Goal: Contribute content: Contribute content

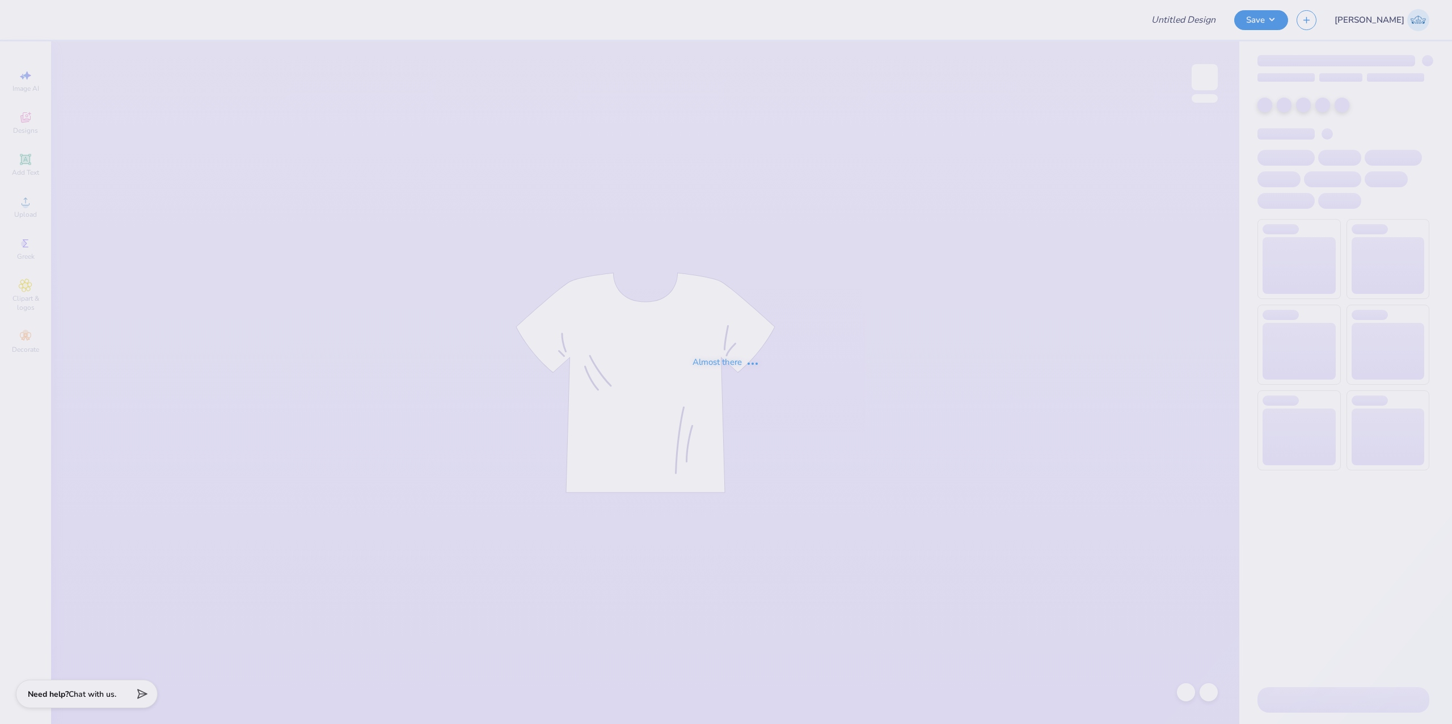
type input "New York University : Tatyana Khashoggi"
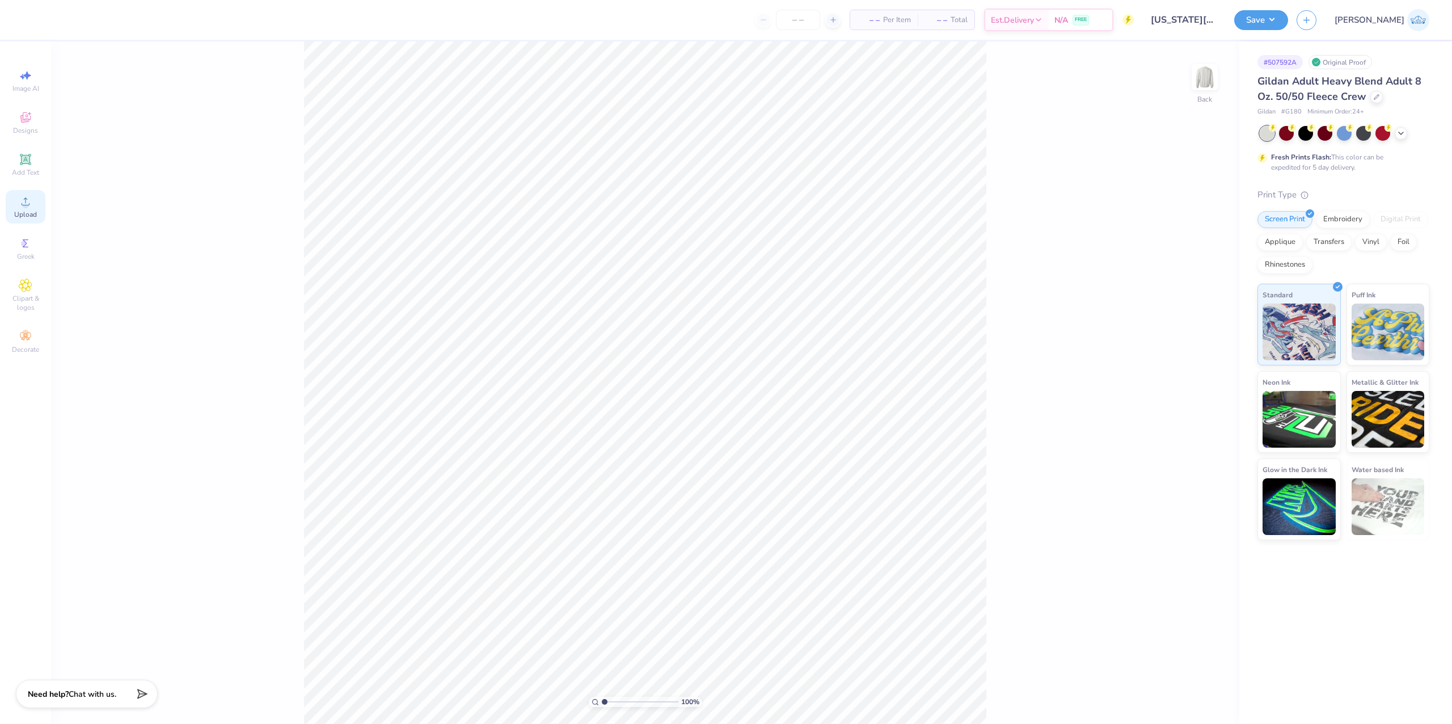
click at [36, 209] on div "Upload" at bounding box center [26, 206] width 40 height 33
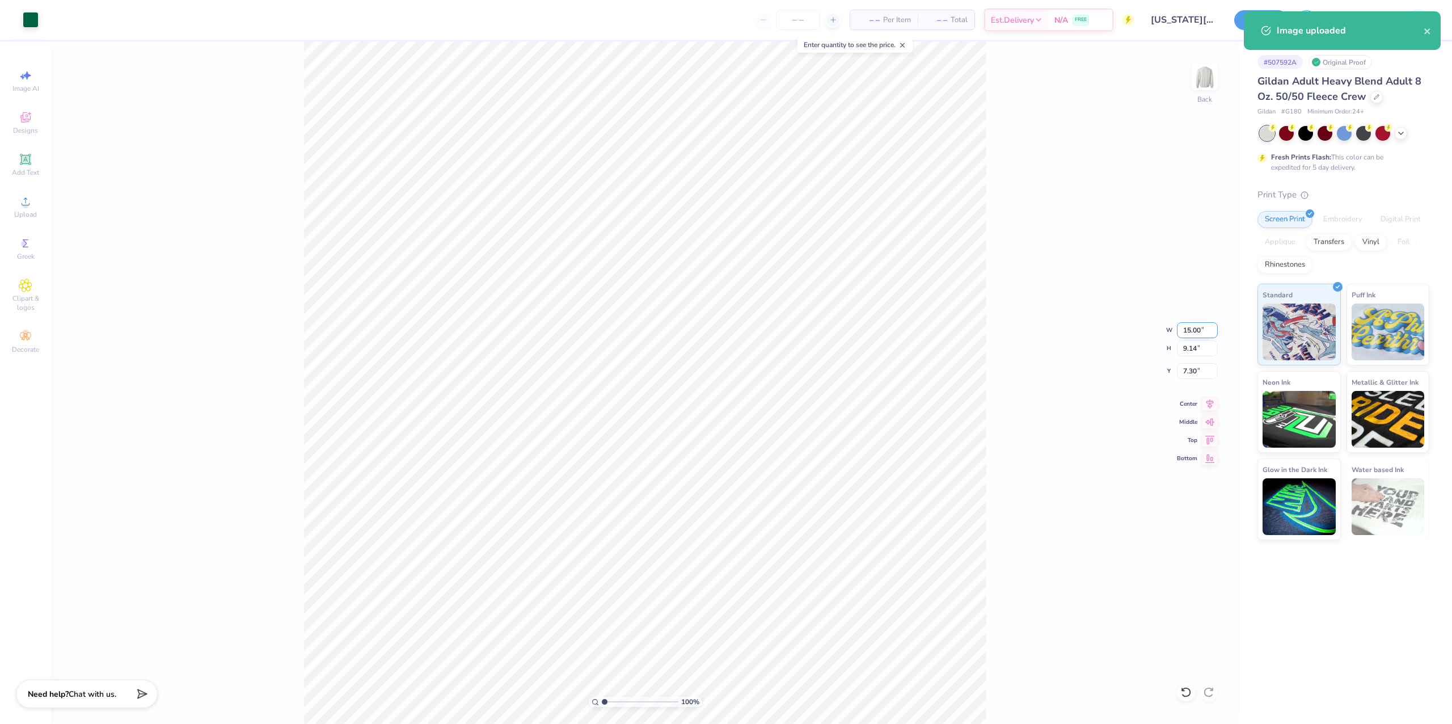
click at [1189, 330] on input "15.00" at bounding box center [1197, 330] width 41 height 16
type input "12.01"
type input "7.32"
type input "8.22"
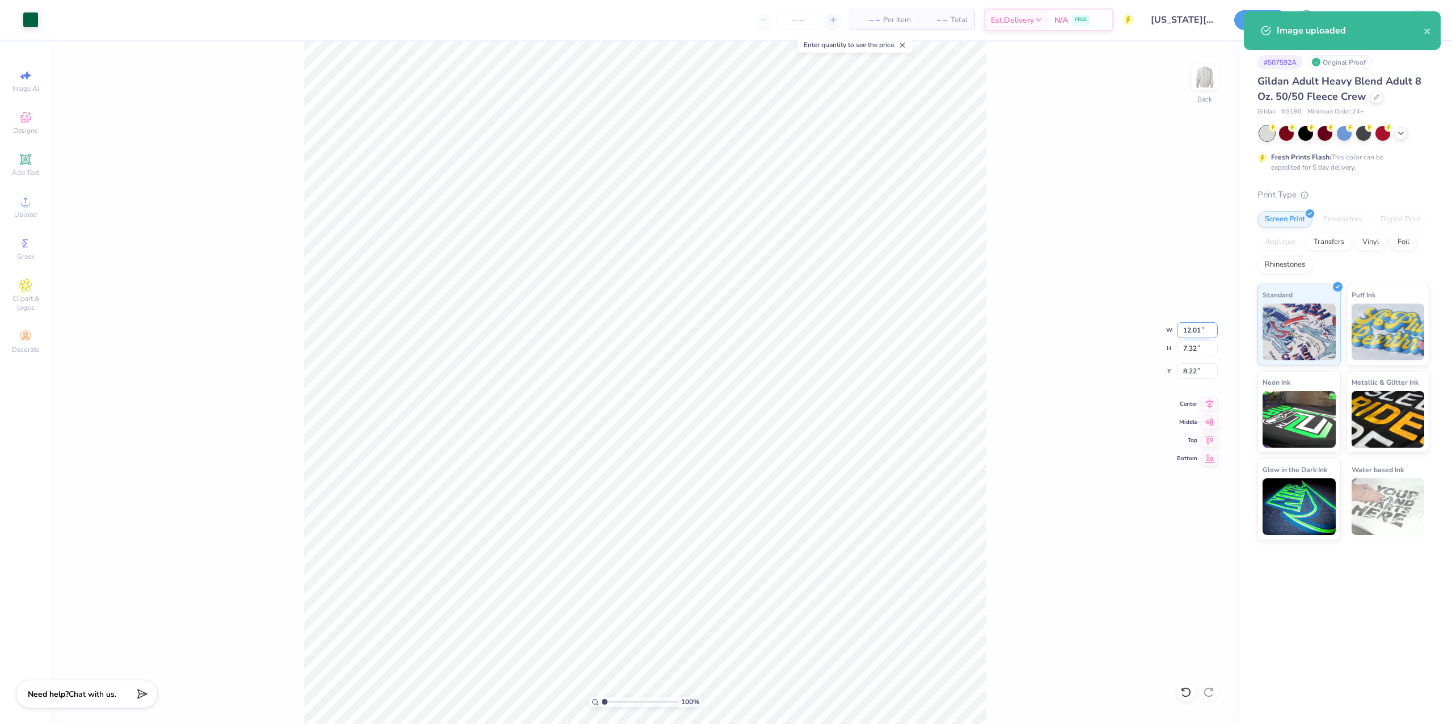
click at [1189, 330] on input "12.01" at bounding box center [1197, 330] width 41 height 16
type input "12.00"
type input "7.31"
click at [1189, 330] on input "12.00" at bounding box center [1197, 330] width 41 height 16
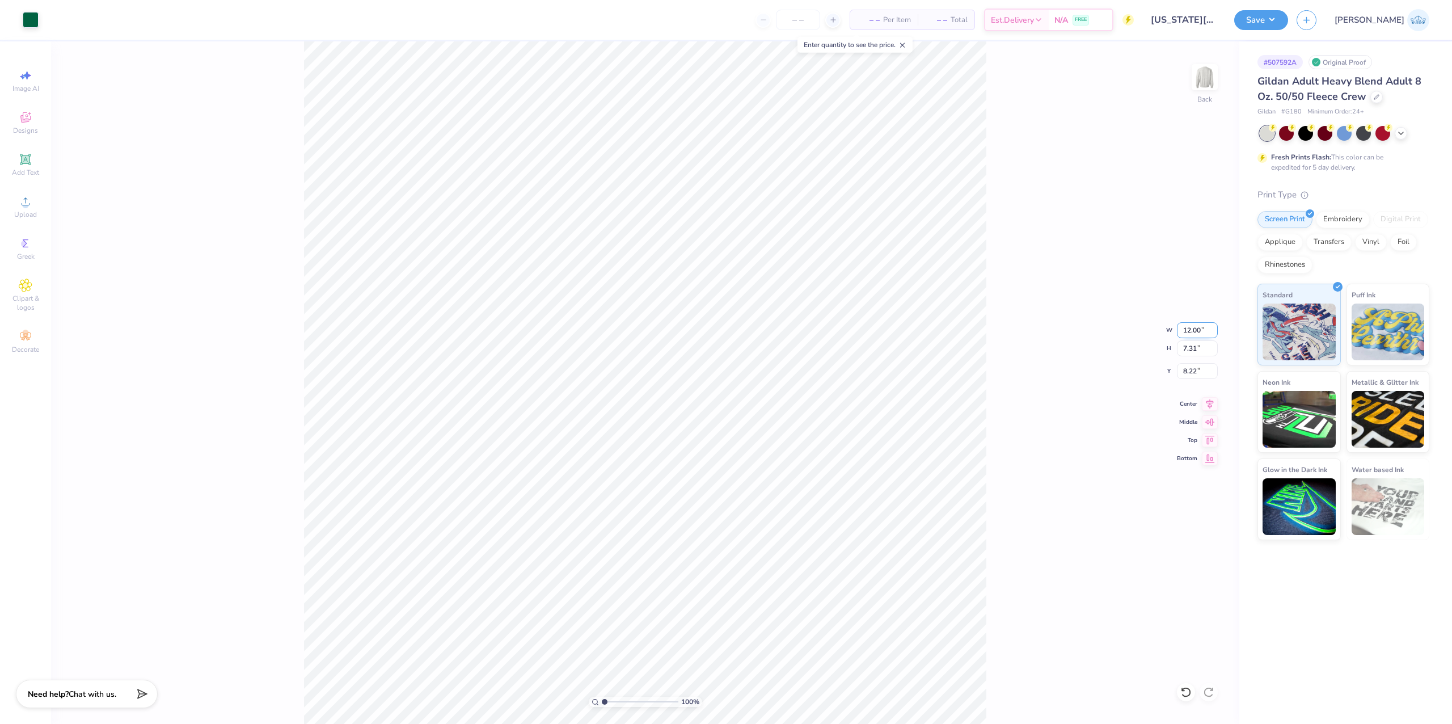
click at [1189, 330] on input "12.00" at bounding box center [1197, 330] width 41 height 16
type input "11.00"
type input "6.70"
type input "8.52"
click at [1186, 380] on div "100 % Back W 11.00 11.00 " H 6.70 6.70 " Y 8.52 8.52 " Center Middle Top Bottom" at bounding box center [645, 382] width 1189 height 683
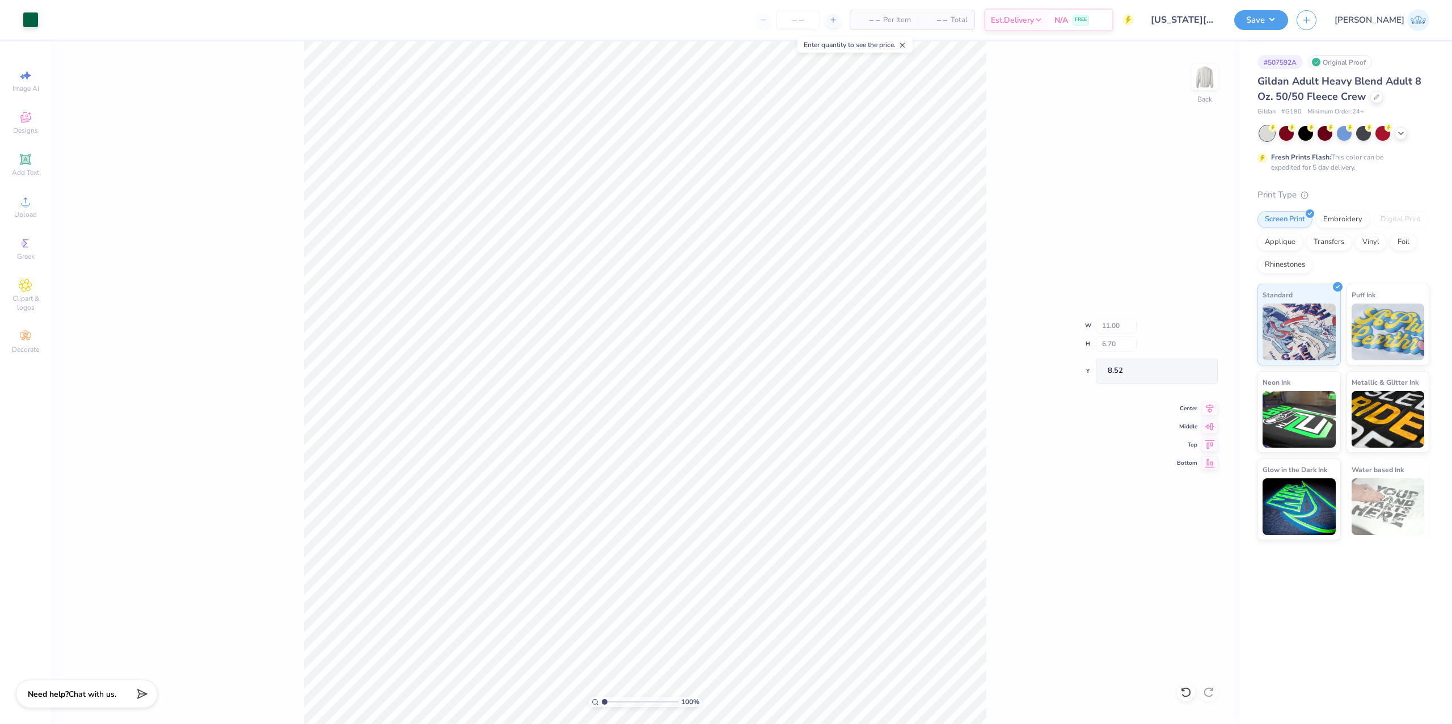
click at [1186, 376] on div "100 % Back W 11.00 H 6.70 Y 8.52 Center Middle Top Bottom" at bounding box center [645, 382] width 1189 height 683
click at [1181, 368] on input "8.52" at bounding box center [1197, 371] width 41 height 16
type input "3.00"
click at [1183, 327] on input "11.00" at bounding box center [1197, 330] width 41 height 16
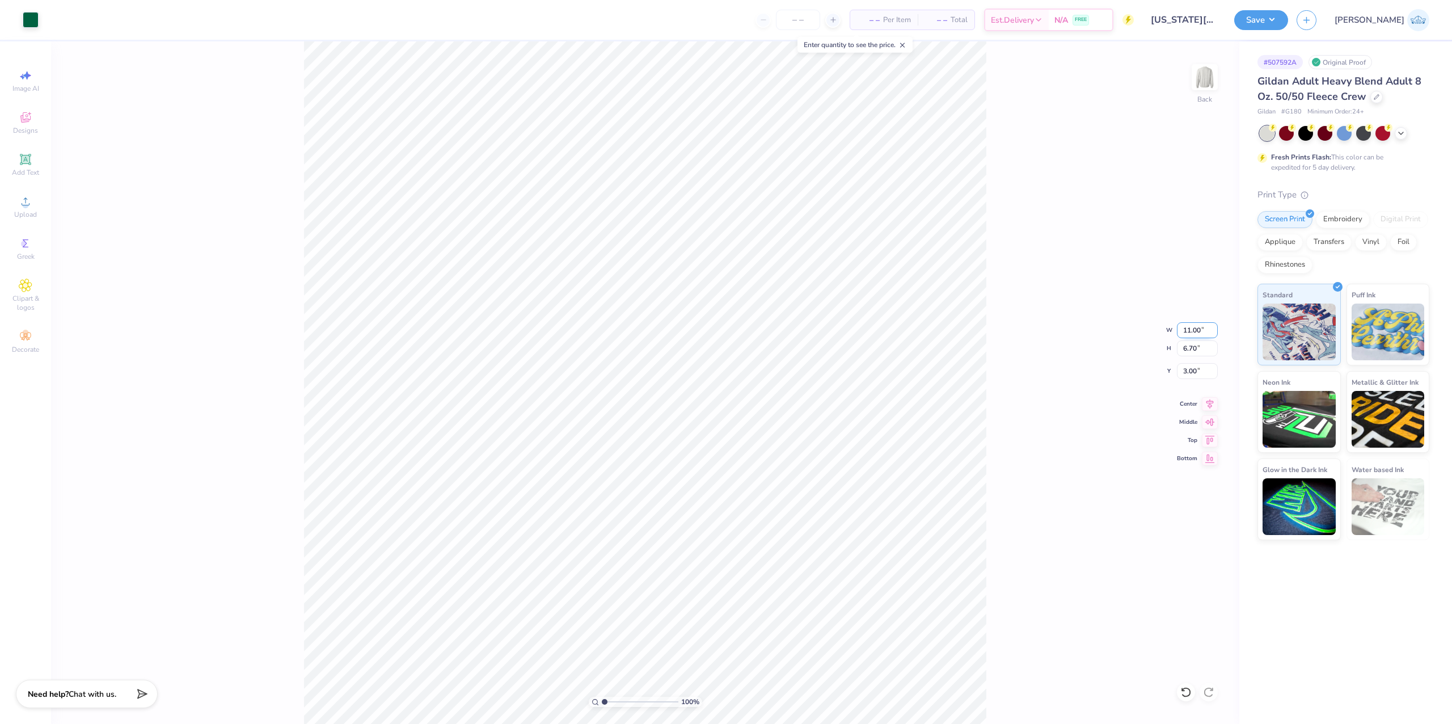
click at [1183, 327] on input "11.00" at bounding box center [1197, 330] width 41 height 16
type input "10.00"
type input "6.09"
click at [1190, 376] on input "3.30" at bounding box center [1197, 371] width 41 height 16
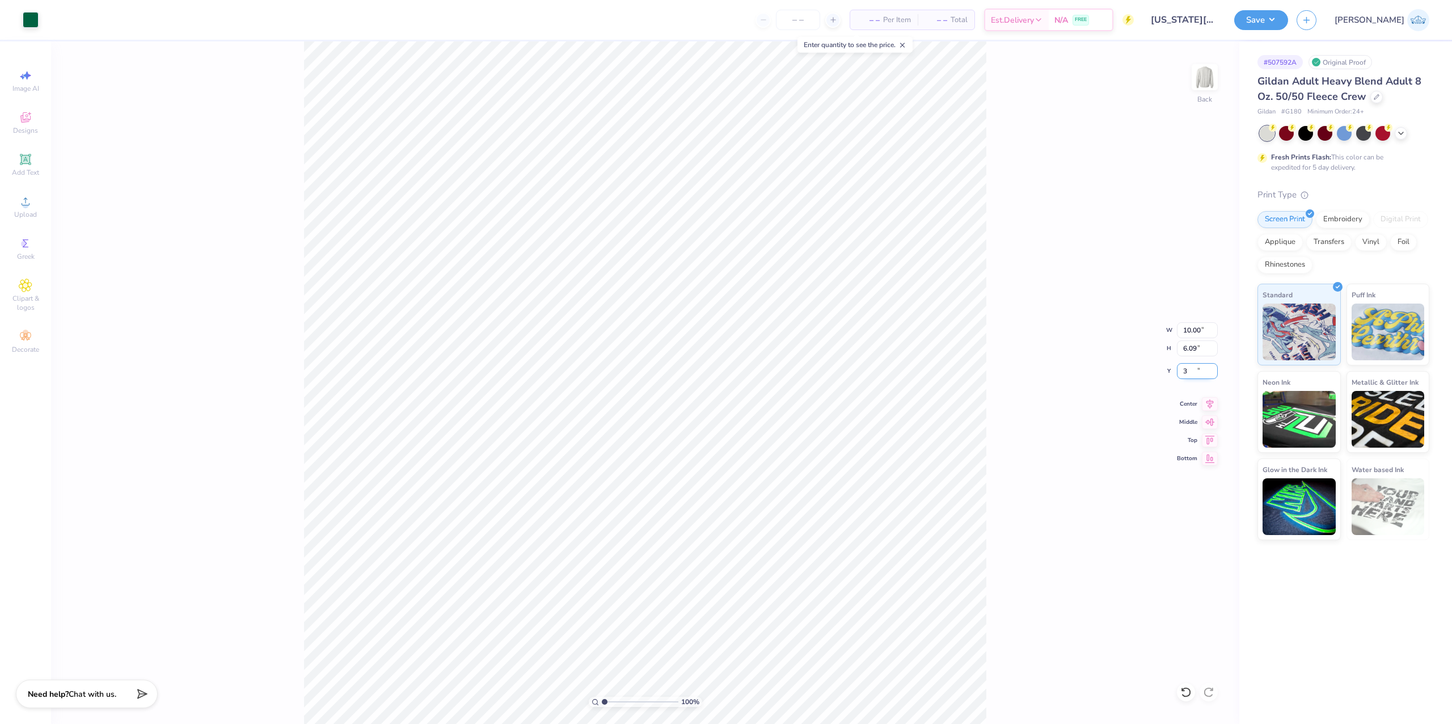
type input "3.00"
click at [1199, 399] on div "Center" at bounding box center [1197, 402] width 41 height 14
click at [1194, 391] on div "100 % Back W 10.00 10.00 " H 6.09 6.09 " Y 3.00 3.00 " Center Middle Top Bottom" at bounding box center [645, 382] width 1189 height 683
click at [1208, 402] on div "100 % Back W 10.00 H 6.09 Y 3.00 Center Middle Top Bottom" at bounding box center [645, 382] width 1189 height 683
click at [1203, 405] on icon at bounding box center [1210, 402] width 16 height 14
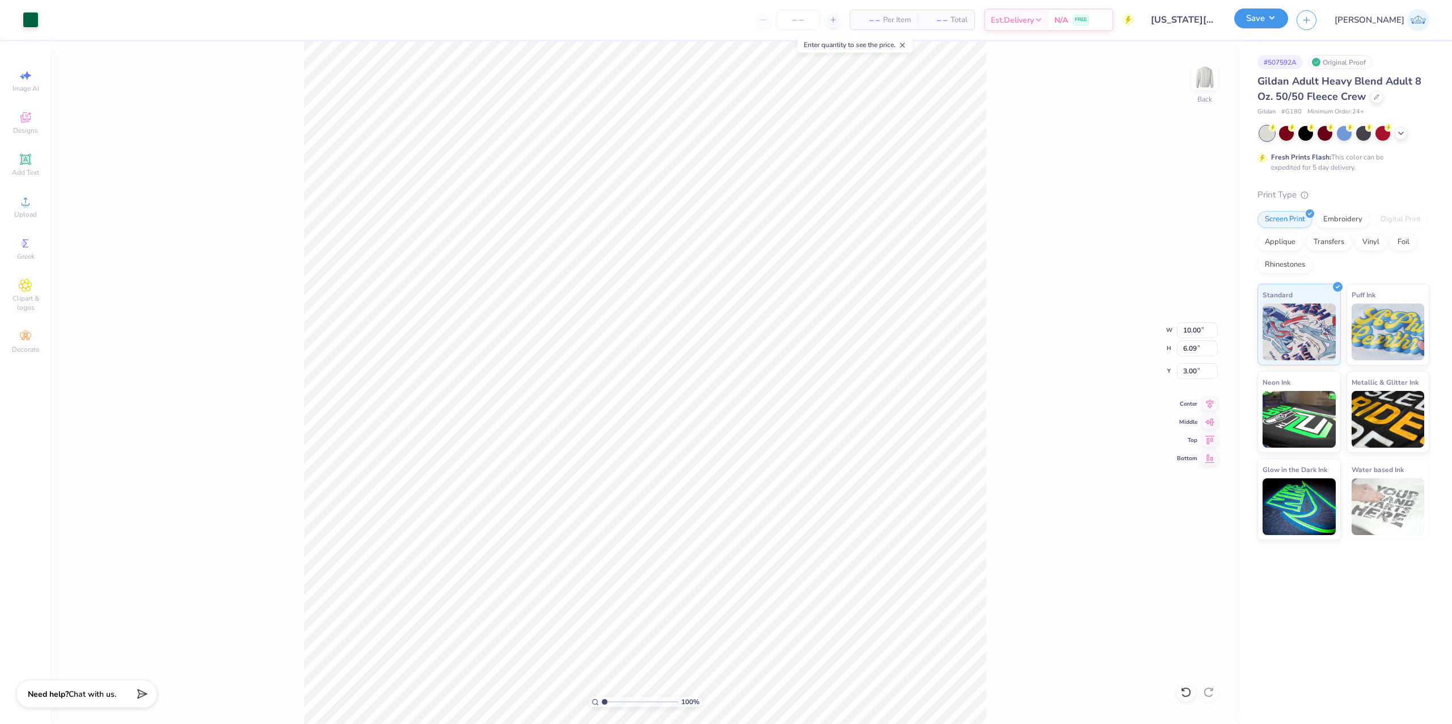
click at [1288, 20] on button "Save" at bounding box center [1262, 19] width 54 height 20
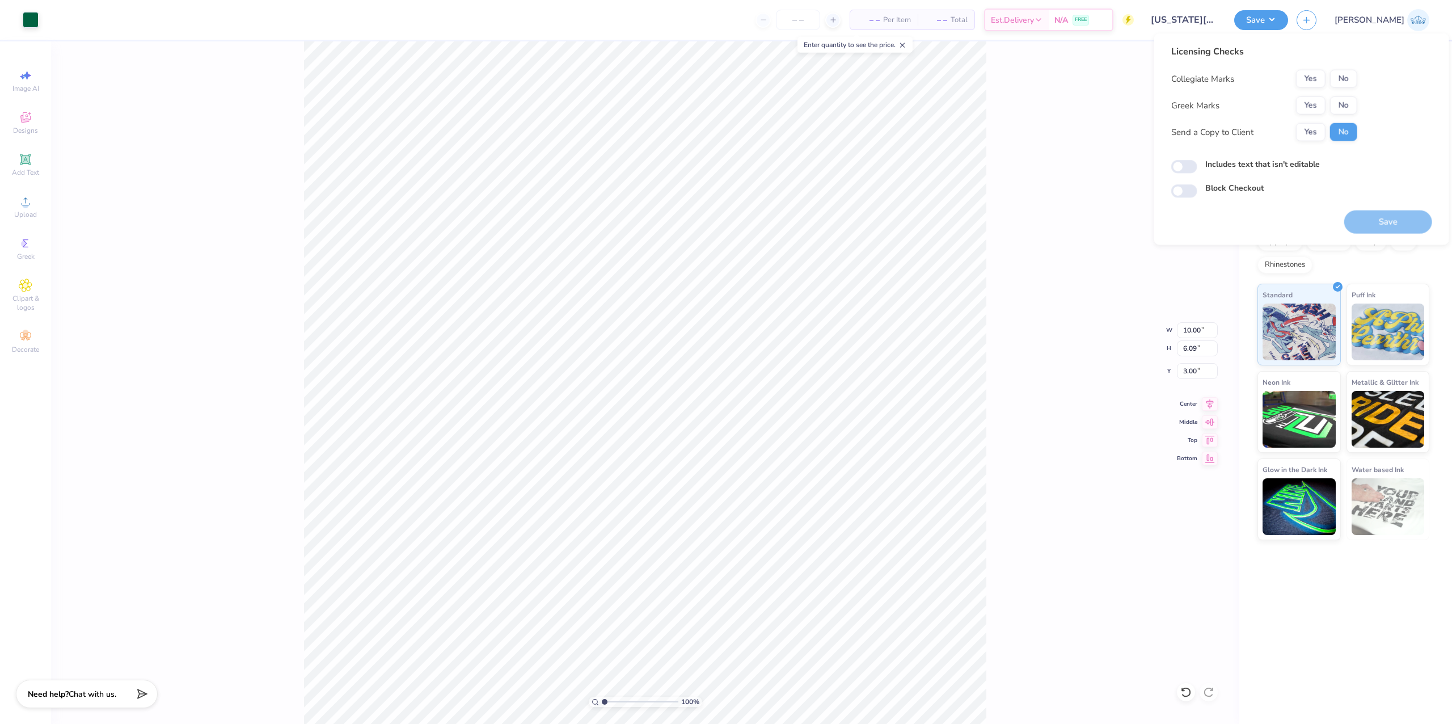
click at [1344, 90] on div "Collegiate Marks Yes No Greek Marks Yes No Send a Copy to Client Yes No" at bounding box center [1265, 105] width 186 height 71
click at [1346, 89] on div "Collegiate Marks Yes No Greek Marks Yes No Send a Copy to Client Yes No" at bounding box center [1265, 105] width 186 height 71
click at [1336, 84] on button "No" at bounding box center [1343, 79] width 27 height 18
click at [1340, 105] on button "No" at bounding box center [1343, 105] width 27 height 18
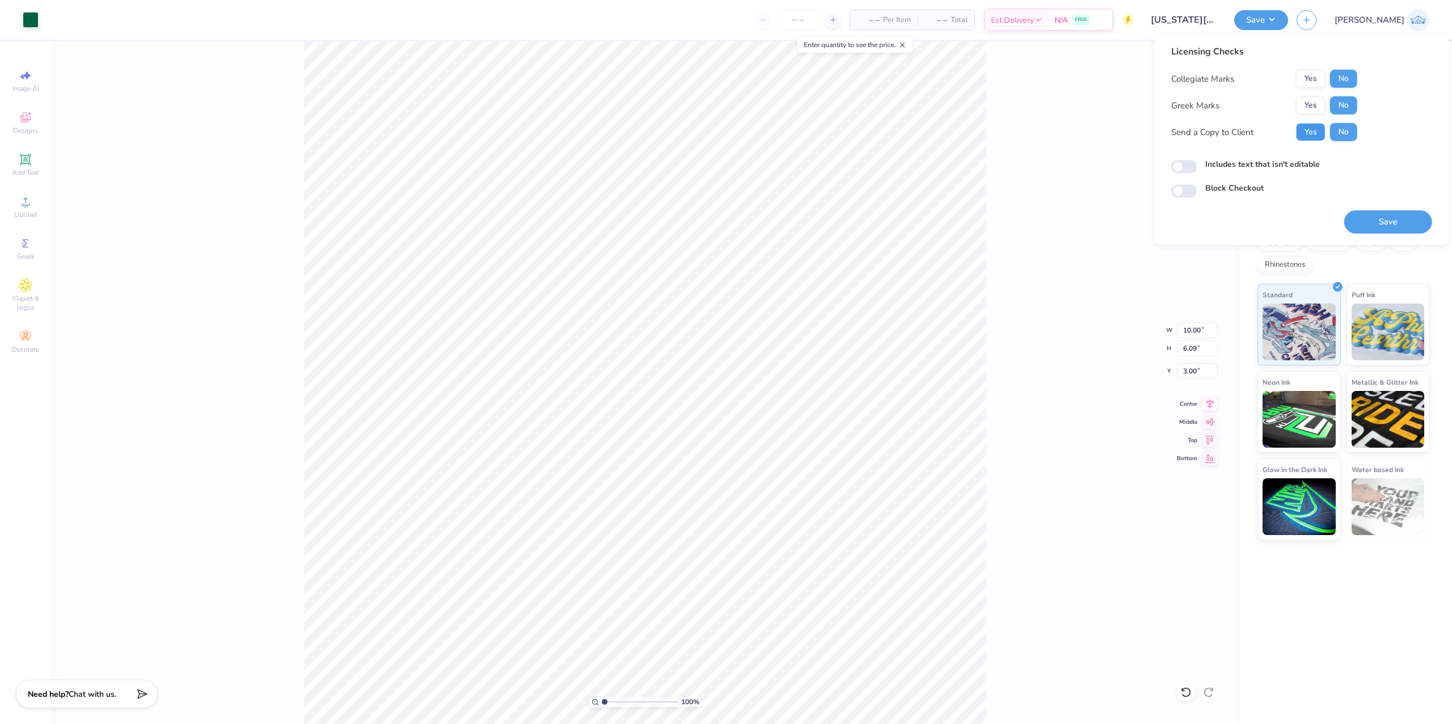
click at [1309, 135] on button "Yes" at bounding box center [1311, 132] width 30 height 18
drag, startPoint x: 1171, startPoint y: 167, endPoint x: 1178, endPoint y: 167, distance: 6.8
click at [1172, 166] on div "Includes text that isn't editable" at bounding box center [1302, 164] width 261 height 13
click at [1181, 165] on input "Includes text that isn't editable" at bounding box center [1185, 167] width 26 height 14
checkbox input "true"
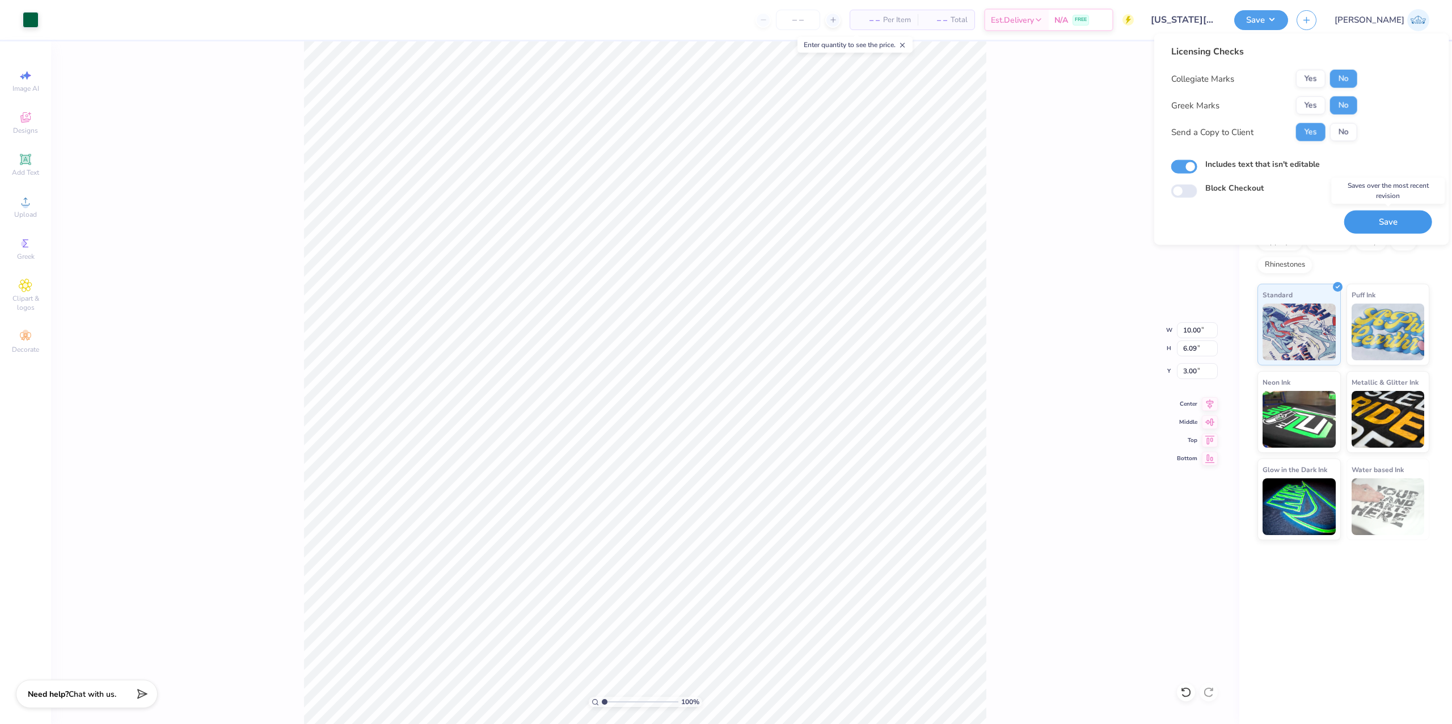
click at [1358, 217] on button "Save" at bounding box center [1389, 221] width 88 height 23
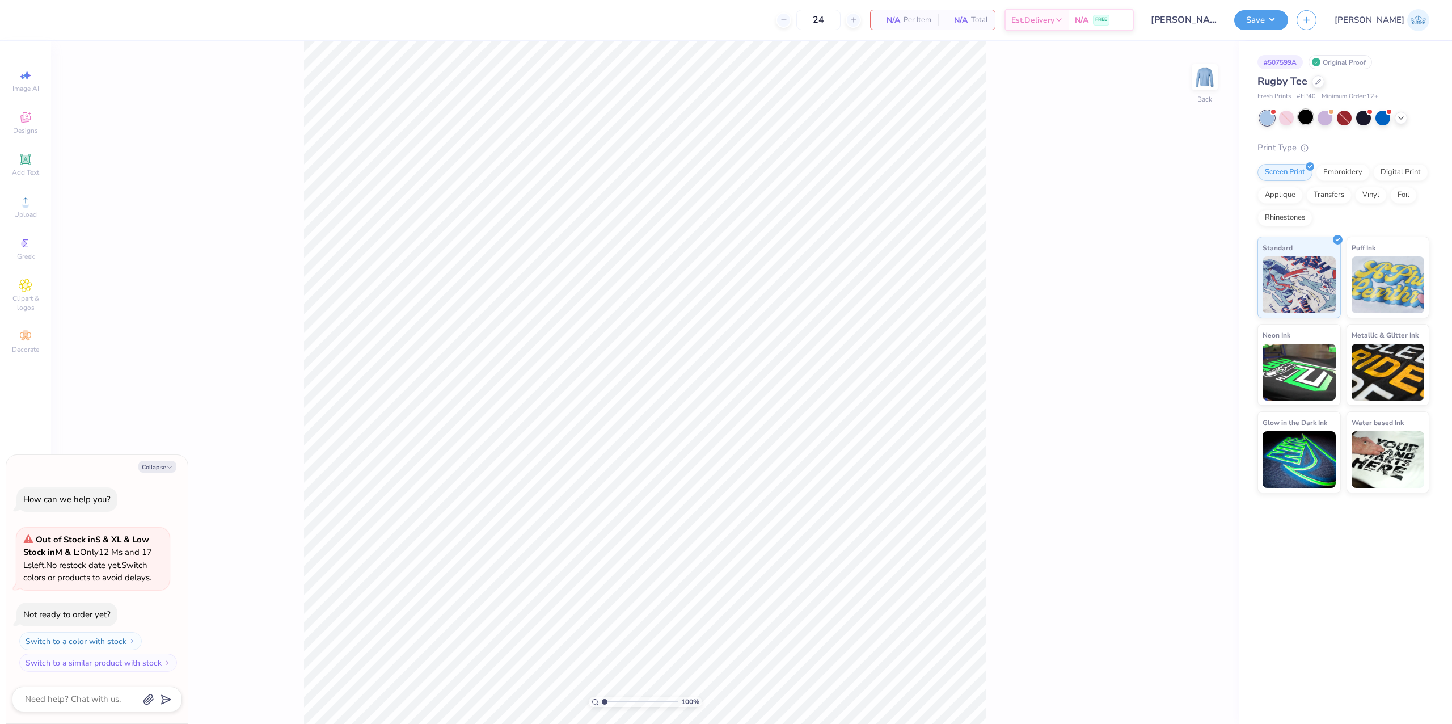
click at [1305, 116] on div at bounding box center [1306, 116] width 15 height 15
click at [23, 221] on div "Upload" at bounding box center [26, 206] width 40 height 33
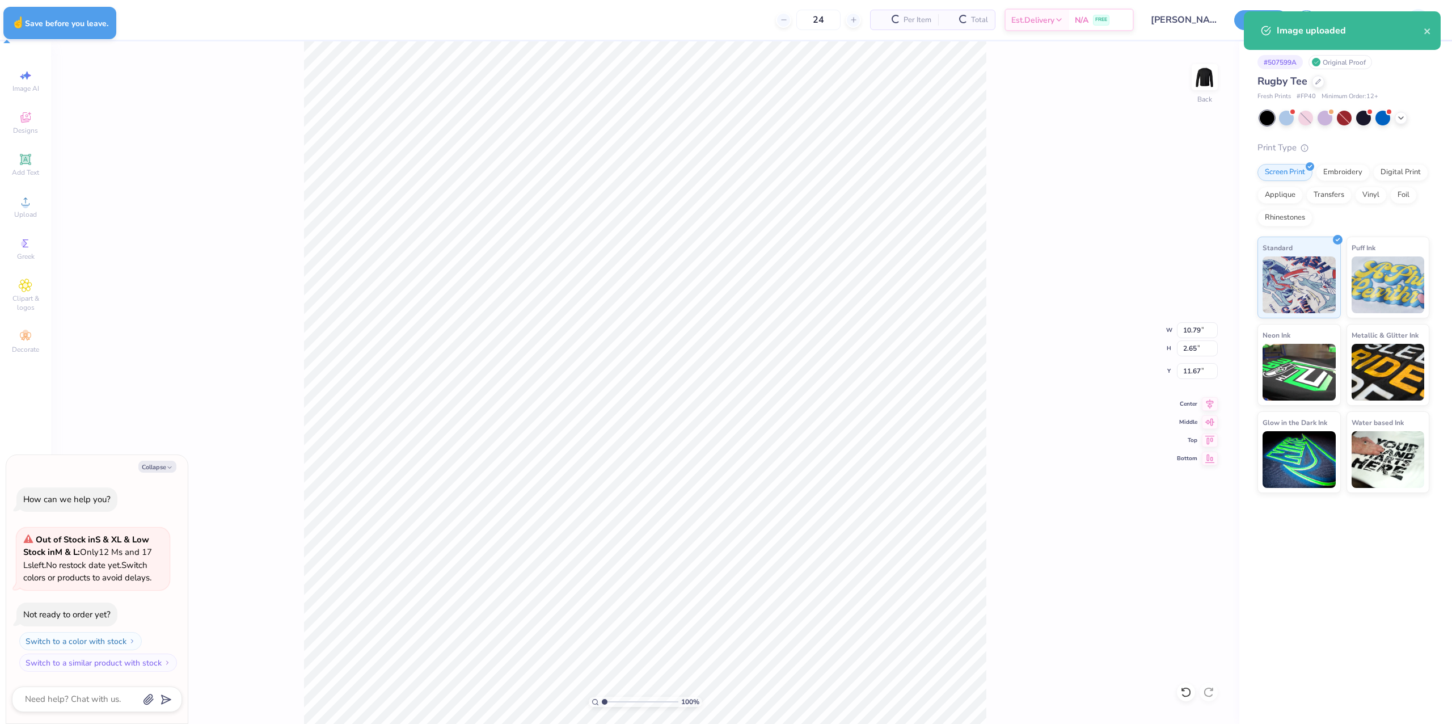
type textarea "x"
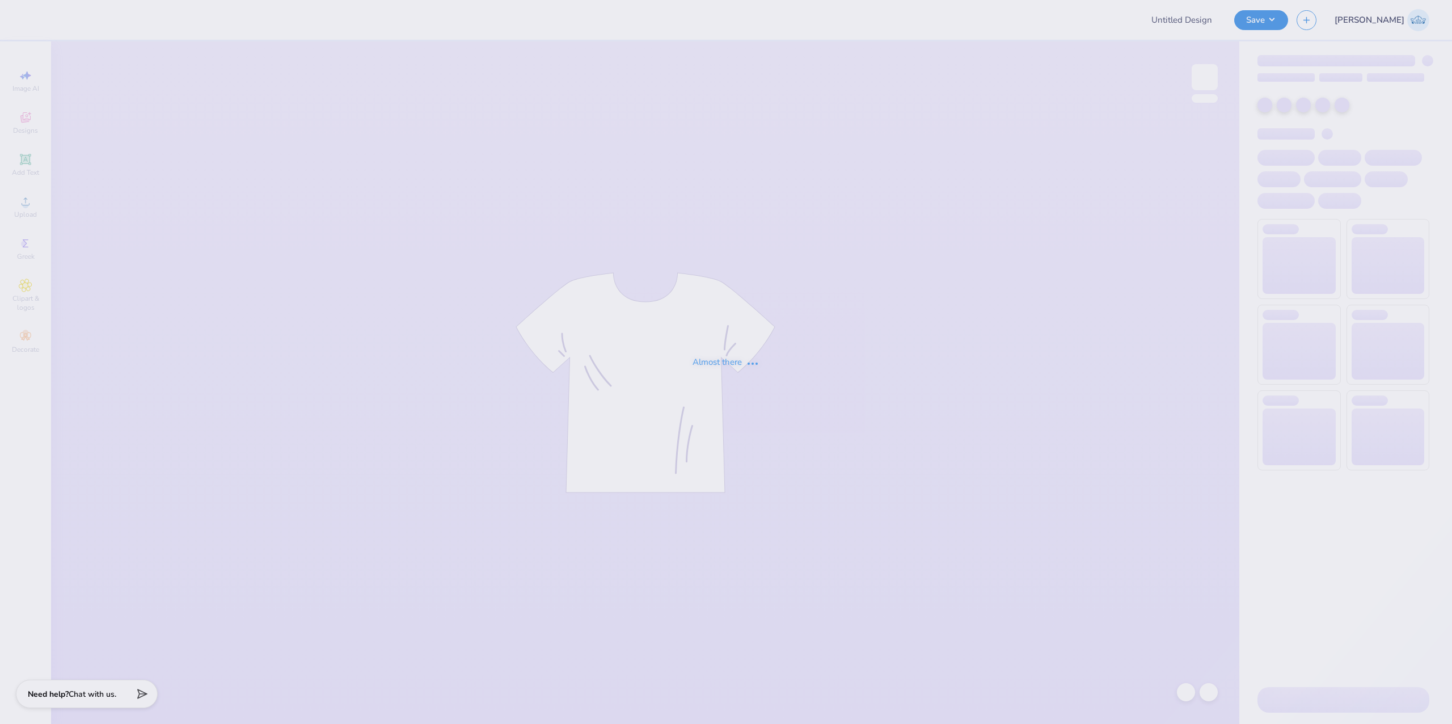
type input "[PERSON_NAME] : Verifone"
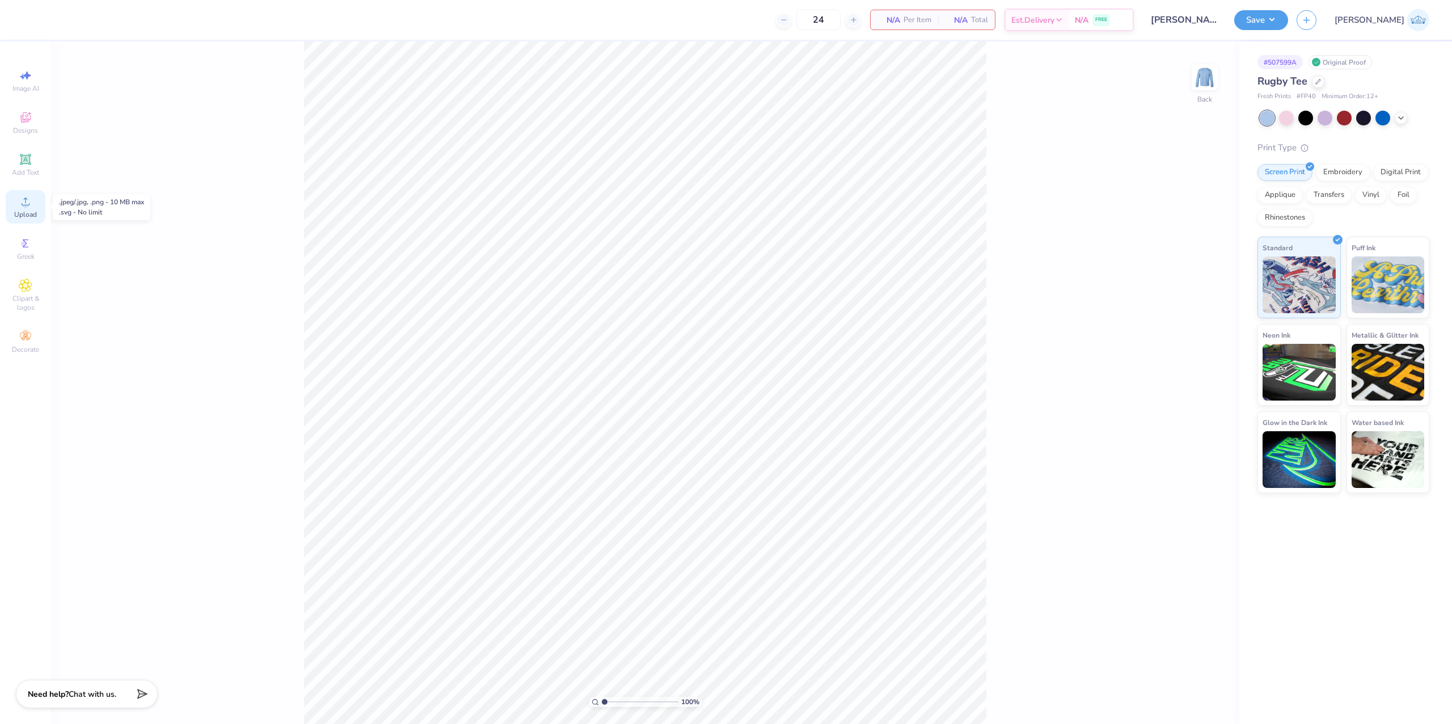
click at [28, 207] on icon at bounding box center [26, 202] width 14 height 14
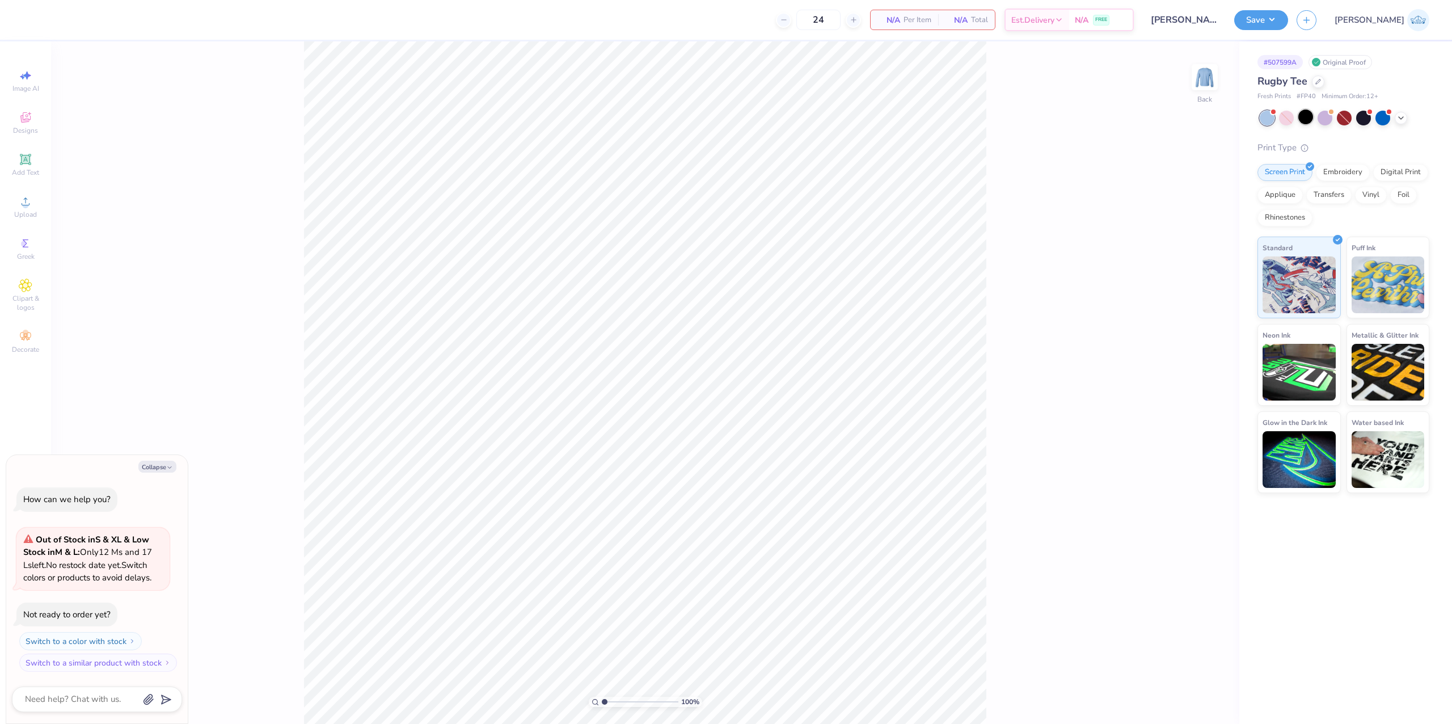
click at [1308, 121] on div at bounding box center [1306, 116] width 15 height 15
click at [24, 197] on icon at bounding box center [26, 202] width 14 height 14
type textarea "x"
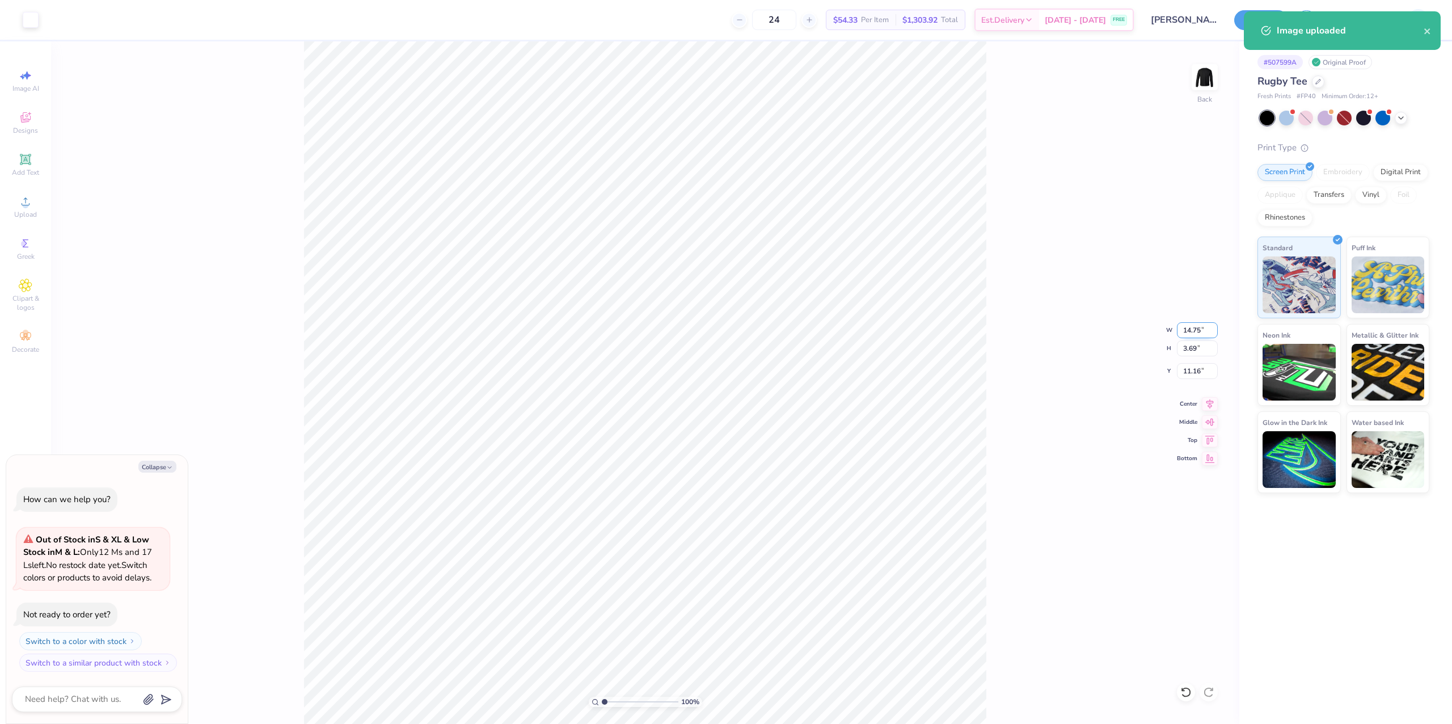
click at [1182, 330] on input "14.75" at bounding box center [1197, 330] width 41 height 16
type input "3.5"
type textarea "x"
type input "3.50"
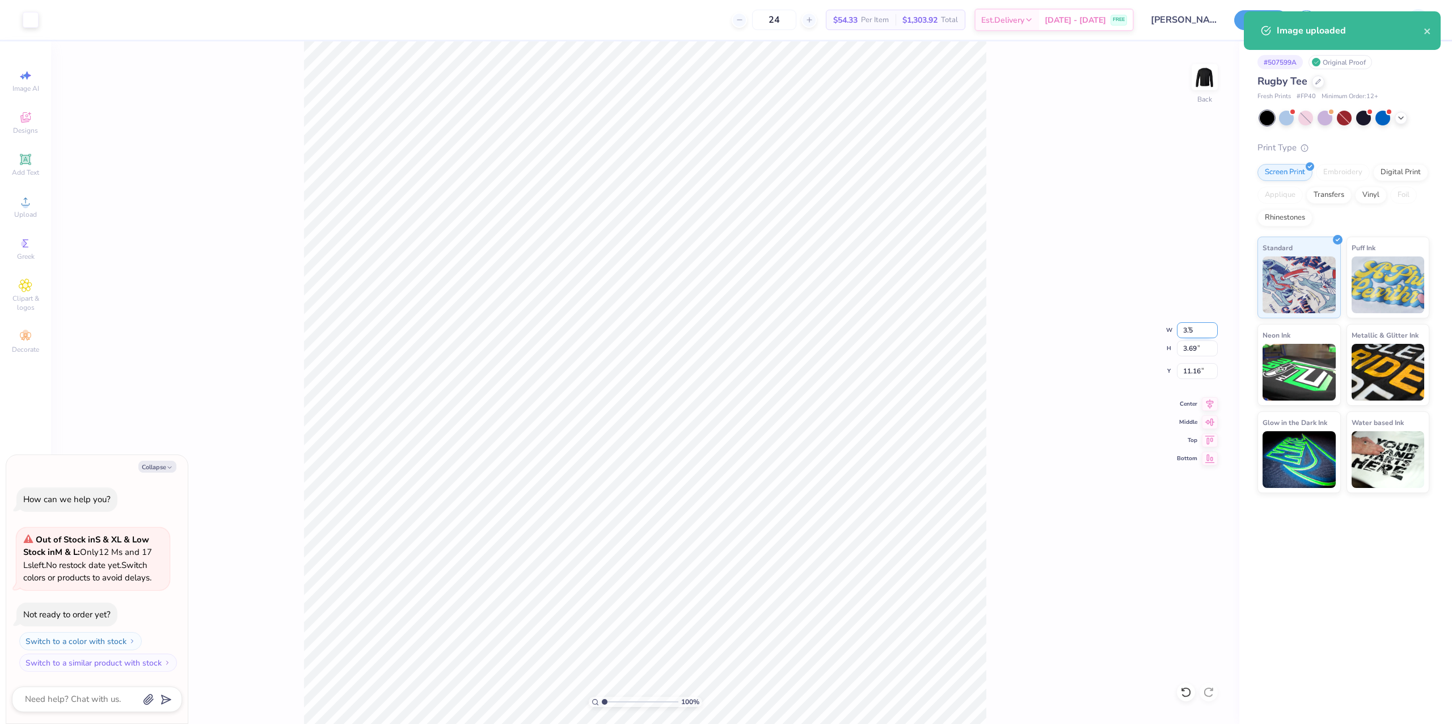
type input "0.88"
type input "12.56"
type textarea "x"
click at [1191, 368] on input "5.78" at bounding box center [1197, 371] width 41 height 16
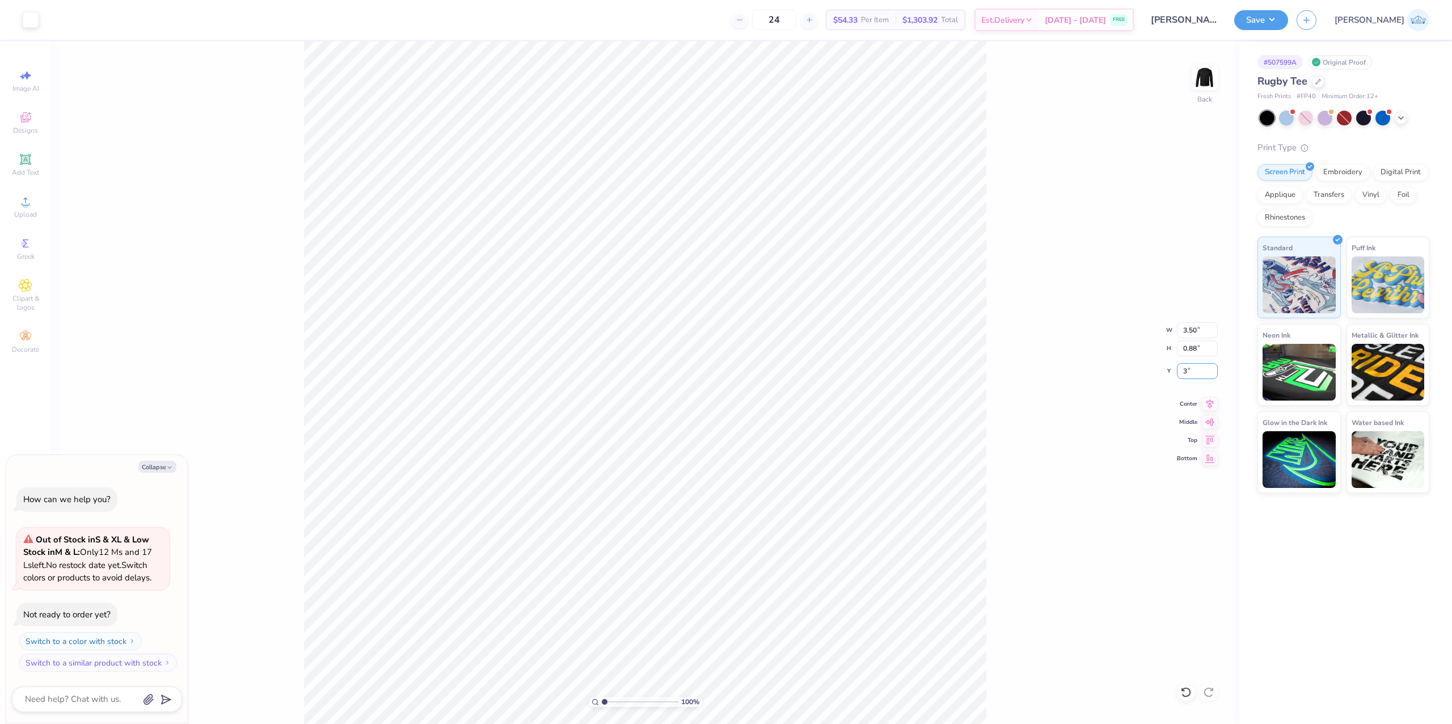
type input "3"
type textarea "x"
type input "3.00"
click at [28, 24] on div at bounding box center [31, 19] width 16 height 16
type textarea "x"
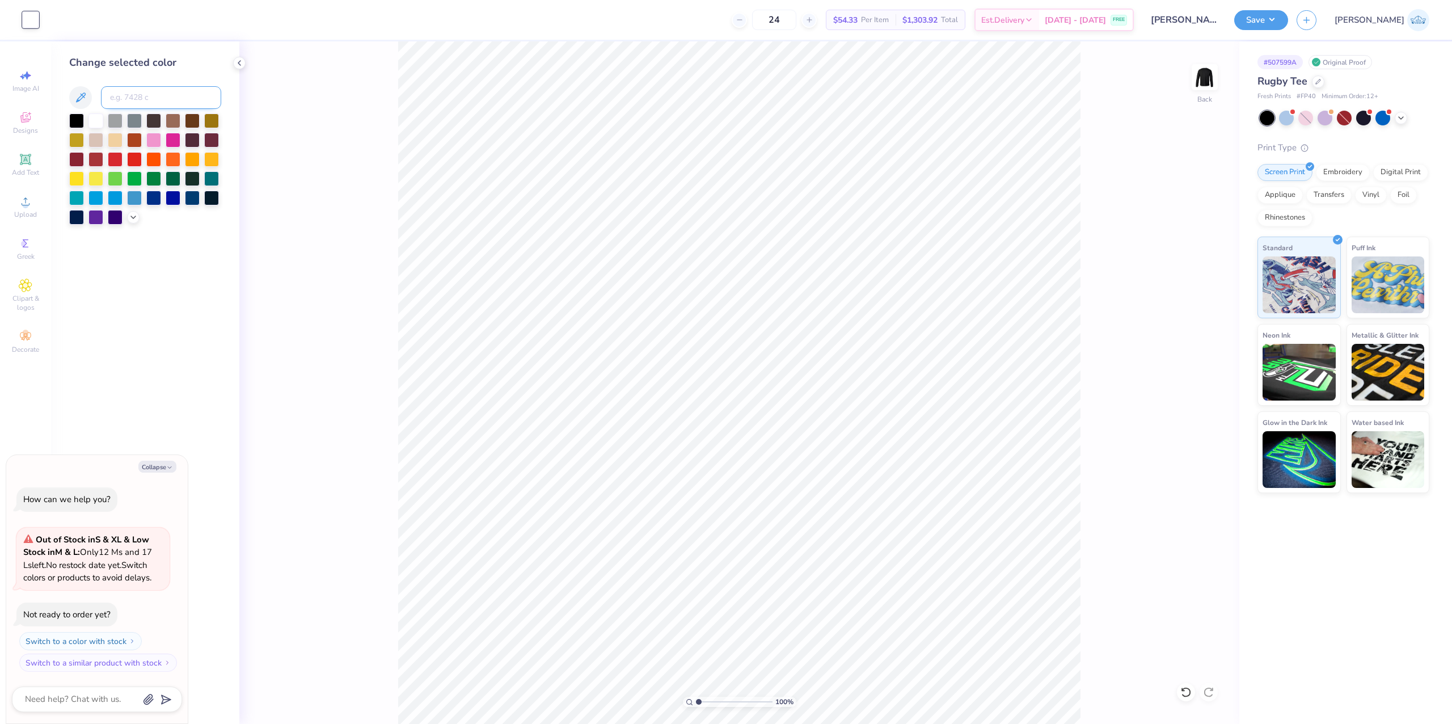
click at [134, 93] on input at bounding box center [161, 97] width 120 height 23
type input "351"
type textarea "x"
click at [1288, 19] on button "Save" at bounding box center [1262, 19] width 54 height 20
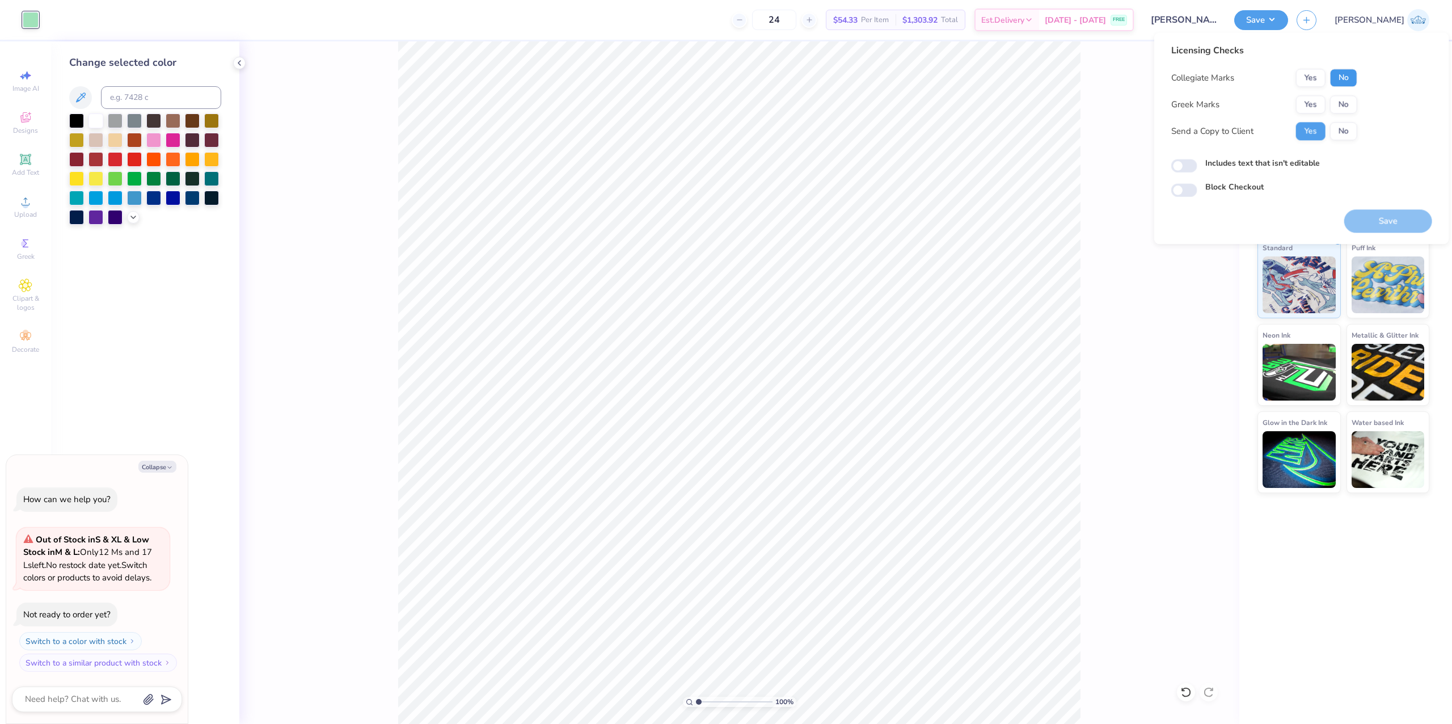
click at [1341, 81] on button "No" at bounding box center [1343, 78] width 27 height 18
click at [1342, 104] on button "No" at bounding box center [1343, 104] width 27 height 18
type textarea "x"
click at [1187, 166] on input "Includes text that isn't editable" at bounding box center [1185, 166] width 26 height 14
checkbox input "true"
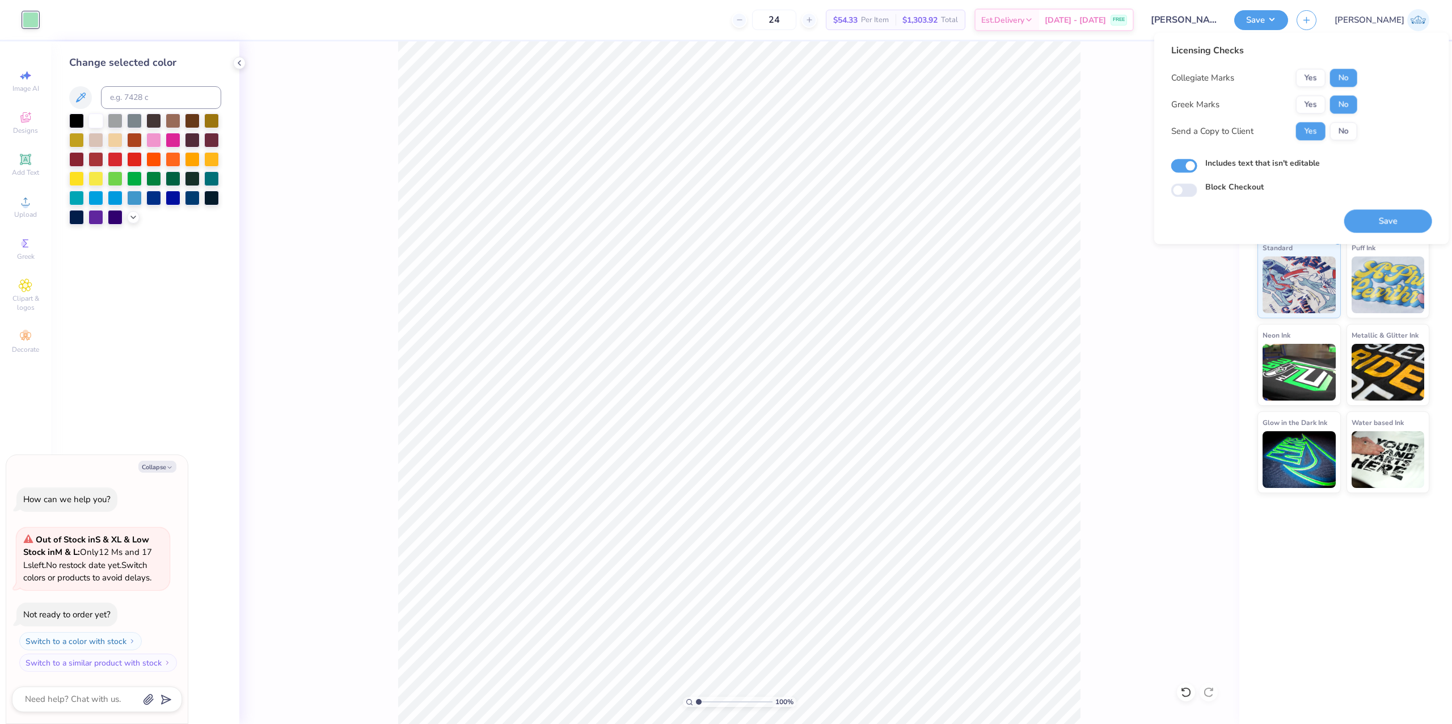
click at [1349, 210] on div "Save" at bounding box center [1389, 220] width 88 height 23
click at [1398, 224] on button "Save" at bounding box center [1389, 220] width 88 height 23
type textarea "x"
